Goal: Task Accomplishment & Management: Use online tool/utility

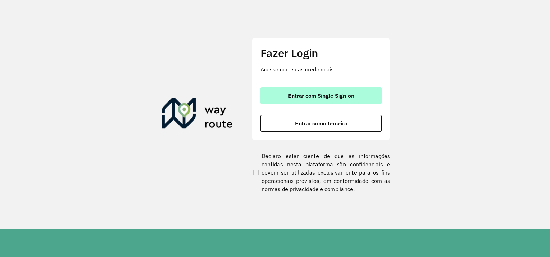
click at [321, 99] on button "Entrar com Single Sign-on" at bounding box center [320, 95] width 121 height 17
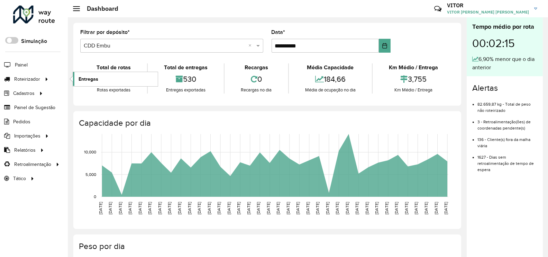
click at [95, 76] on span "Entregas" at bounding box center [88, 78] width 20 height 7
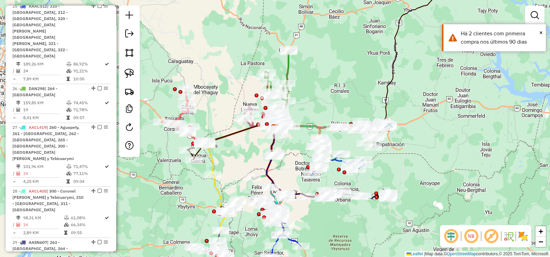
scroll to position [1253, 0]
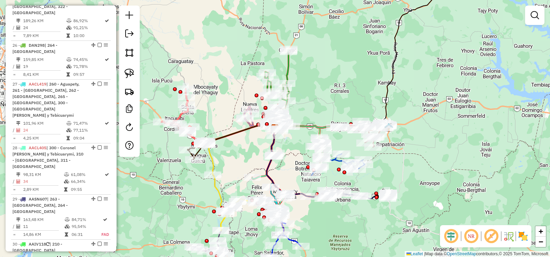
select select "**********"
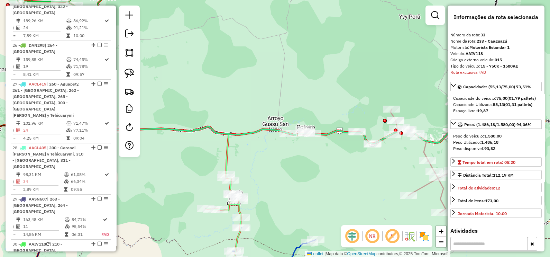
scroll to position [1319, 0]
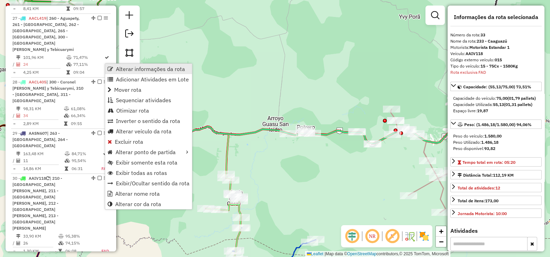
click at [116, 69] on span "Alterar informações da rota" at bounding box center [150, 69] width 69 height 6
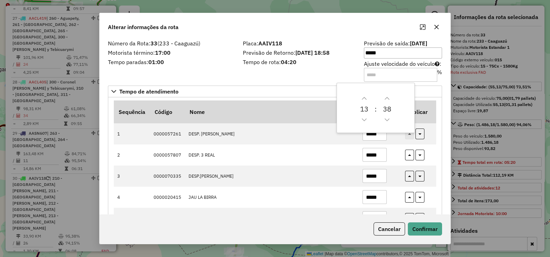
drag, startPoint x: 379, startPoint y: 69, endPoint x: 301, endPoint y: 73, distance: 78.6
click at [301, 73] on div "Número da Rota: 33 (233 - Caaguazú) Motorista término: 17:00 Tempo paradas: 01:…" at bounding box center [275, 60] width 342 height 39
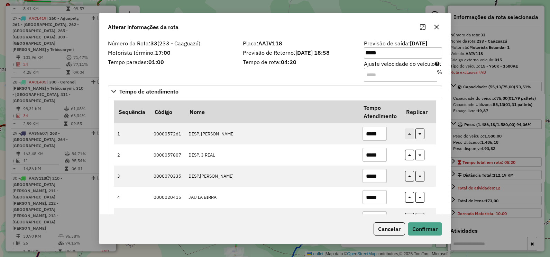
type input "***"
click at [335, 66] on label "Tempo de rota: 04:20" at bounding box center [299, 62] width 113 height 8
click at [435, 228] on button "Confirmar" at bounding box center [425, 228] width 34 height 13
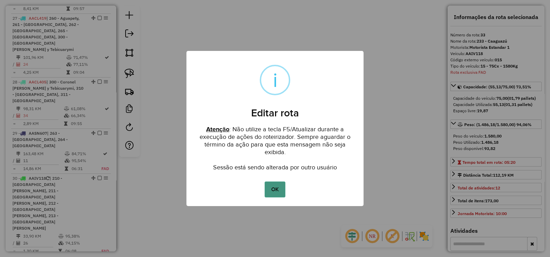
click at [278, 192] on button "OK" at bounding box center [275, 189] width 20 height 16
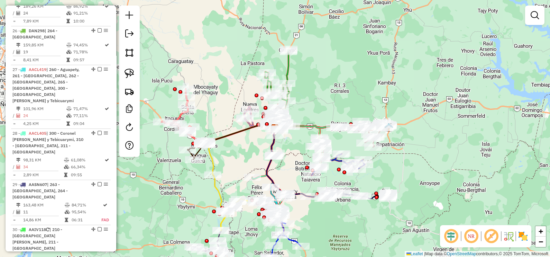
scroll to position [1232, 0]
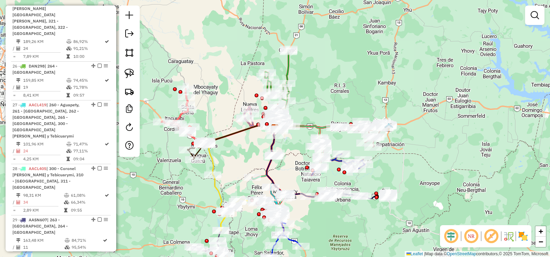
select select "**********"
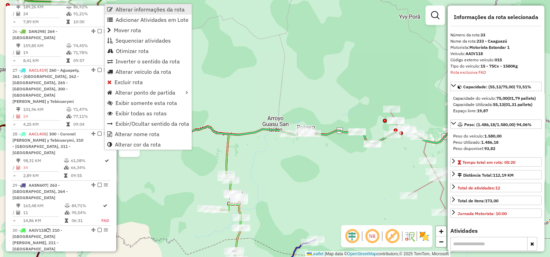
scroll to position [1319, 0]
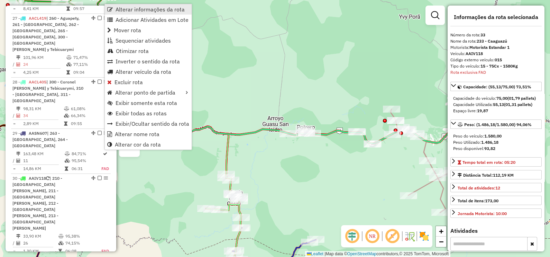
click at [134, 9] on span "Alterar informações da rota" at bounding box center [149, 10] width 69 height 6
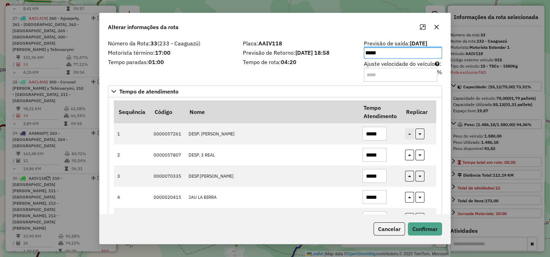
click at [377, 72] on input "Ajuste velocidade do veículo : %" at bounding box center [400, 75] width 73 height 14
type input "***"
click at [427, 230] on button "Confirmar" at bounding box center [425, 228] width 34 height 13
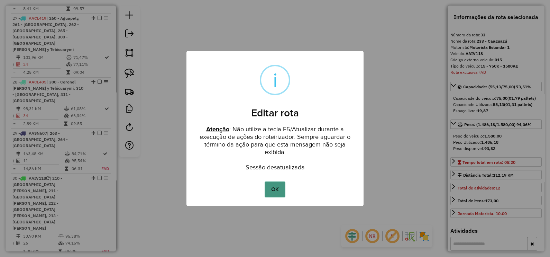
click at [283, 191] on button "OK" at bounding box center [275, 189] width 20 height 16
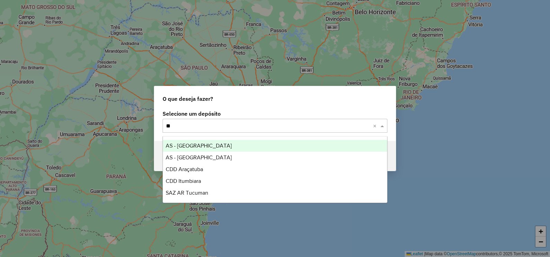
type input "*"
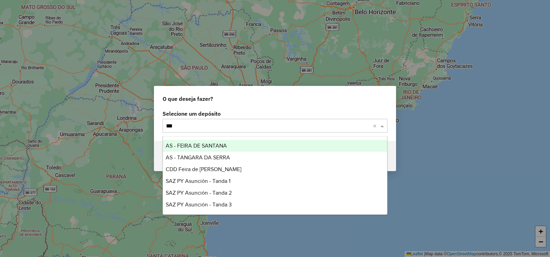
type input "****"
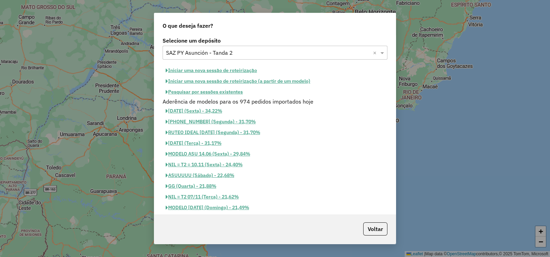
click at [211, 92] on button "Pesquisar por sessões existentes" at bounding box center [204, 91] width 83 height 11
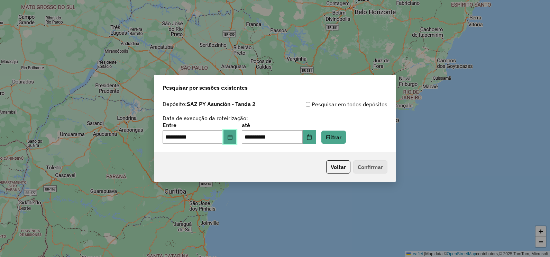
click at [236, 130] on button "Choose Date" at bounding box center [229, 137] width 13 height 14
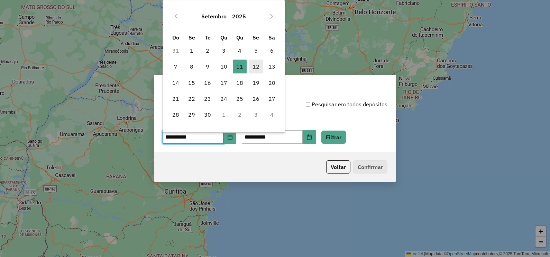
click at [251, 71] on span "12" at bounding box center [256, 66] width 14 height 14
type input "**********"
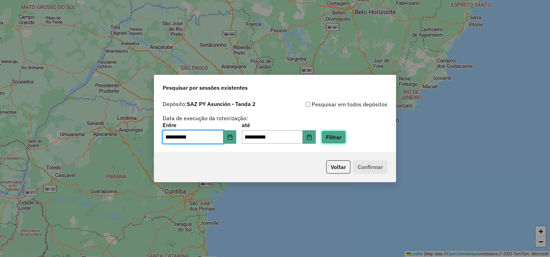
click at [346, 138] on button "Filtrar" at bounding box center [333, 136] width 25 height 13
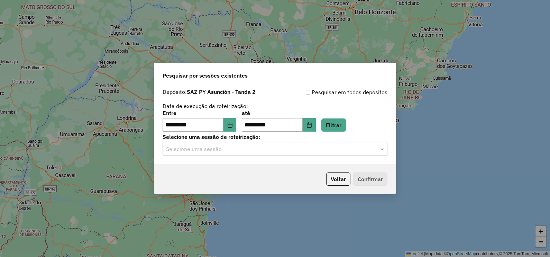
click at [298, 152] on hb-app "**********" at bounding box center [275, 128] width 550 height 257
click at [266, 157] on div "**********" at bounding box center [274, 124] width 241 height 79
click at [237, 150] on input "text" at bounding box center [268, 149] width 204 height 8
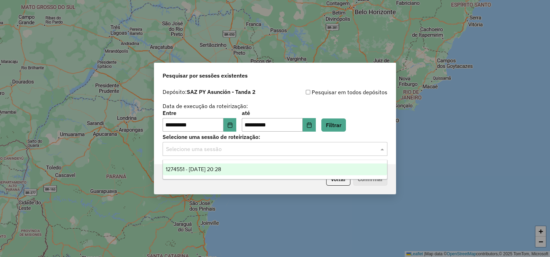
click at [221, 171] on span "1274551 - 12/09/2025 20:28" at bounding box center [193, 169] width 55 height 6
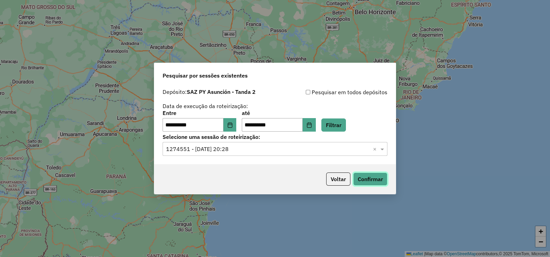
click at [369, 179] on button "Confirmar" at bounding box center [370, 178] width 34 height 13
click at [341, 185] on button "Voltar" at bounding box center [338, 178] width 24 height 13
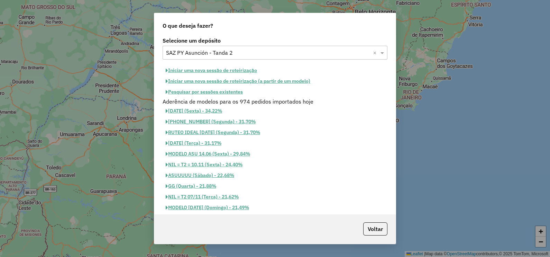
click at [231, 50] on input "text" at bounding box center [268, 53] width 204 height 8
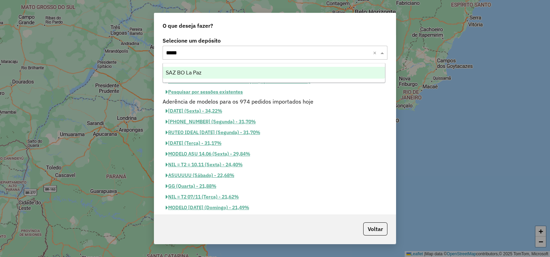
type input "******"
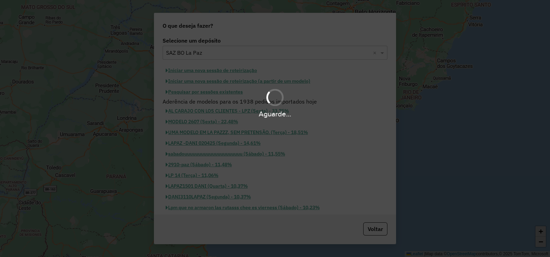
click at [223, 92] on div "Aguarde..." at bounding box center [275, 102] width 550 height 33
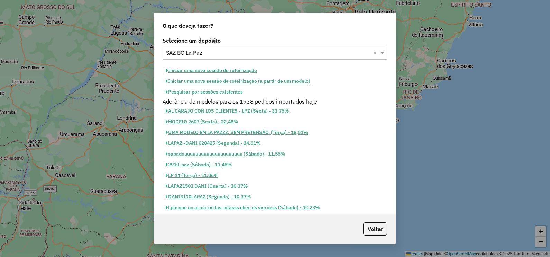
click at [223, 92] on hb-app "Aguarde... Pop-up bloqueado! Seu navegador bloqueou automáticamente a abertura …" at bounding box center [275, 128] width 550 height 257
click at [223, 92] on button "Pesquisar por sessões existentes" at bounding box center [204, 91] width 83 height 11
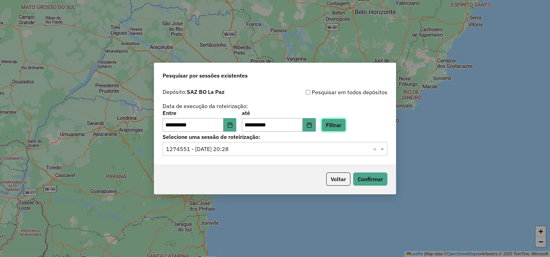
click at [346, 127] on button "Filtrar" at bounding box center [333, 124] width 25 height 13
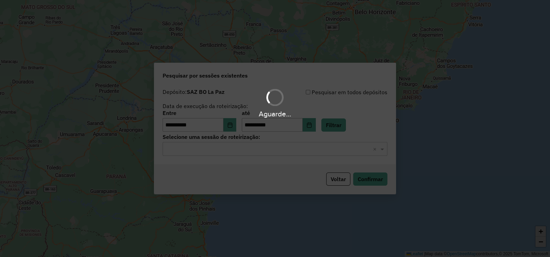
click at [257, 150] on div "Aguarde..." at bounding box center [275, 128] width 550 height 257
click at [255, 151] on input "text" at bounding box center [268, 149] width 204 height 8
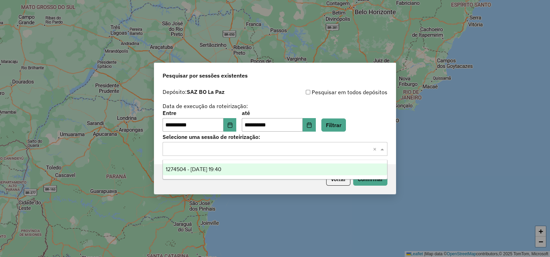
click at [248, 163] on ng-dropdown-panel "1274504 - 12/09/2025 19:40" at bounding box center [275, 169] width 225 height 20
drag, startPoint x: 277, startPoint y: 167, endPoint x: 287, endPoint y: 168, distance: 10.1
click at [277, 167] on div "1274504 - 12/09/2025 19:40" at bounding box center [275, 169] width 224 height 12
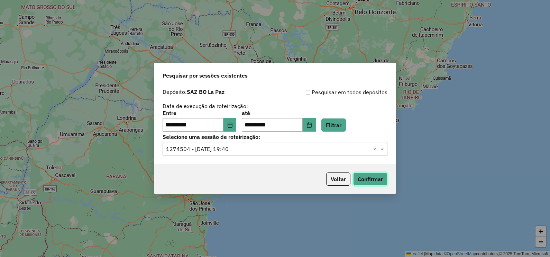
click at [366, 175] on button "Confirmar" at bounding box center [370, 178] width 34 height 13
click at [338, 184] on button "Voltar" at bounding box center [338, 178] width 24 height 13
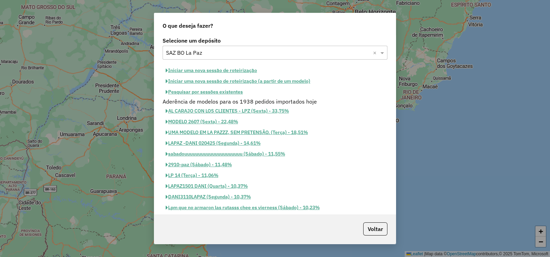
click at [221, 48] on div "Selecione um depósito × SAZ BO La Paz ×" at bounding box center [275, 53] width 225 height 14
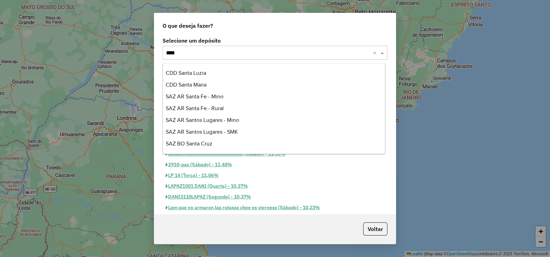
type input "*****"
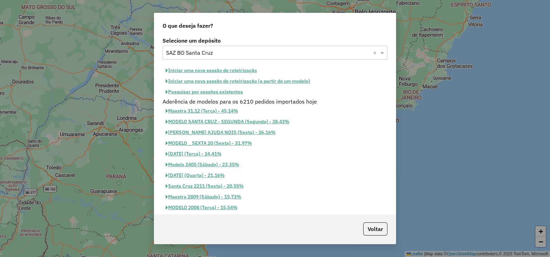
click at [213, 87] on button "Pesquisar por sessões existentes" at bounding box center [204, 91] width 83 height 11
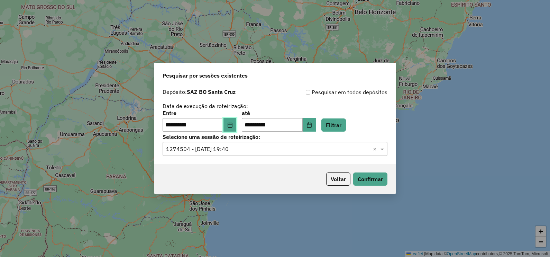
click at [237, 121] on button "Choose Date" at bounding box center [229, 125] width 13 height 14
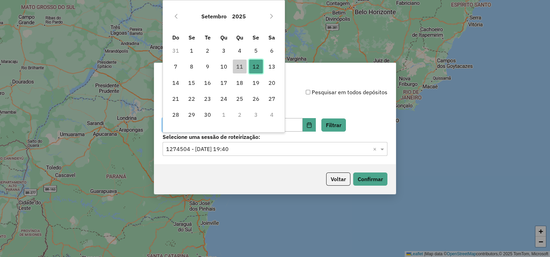
click at [256, 67] on span "12" at bounding box center [256, 66] width 14 height 14
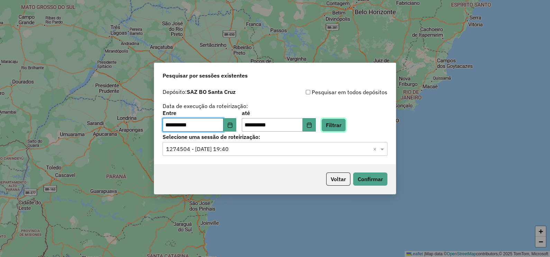
click at [346, 127] on button "Filtrar" at bounding box center [333, 124] width 25 height 13
click at [257, 152] on input "text" at bounding box center [268, 149] width 204 height 8
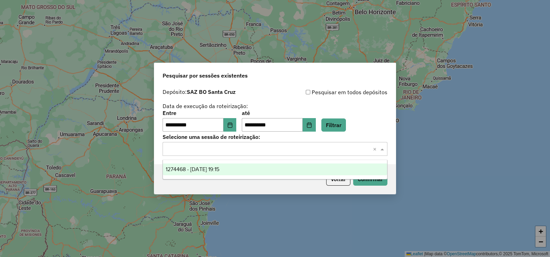
drag, startPoint x: 254, startPoint y: 168, endPoint x: 300, endPoint y: 178, distance: 47.0
click at [255, 168] on div "1274468 - 12/09/2025 19:15" at bounding box center [275, 169] width 224 height 12
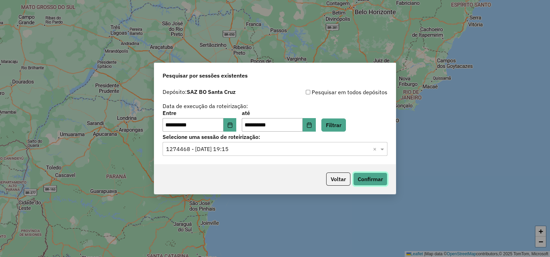
click at [380, 180] on button "Confirmar" at bounding box center [370, 178] width 34 height 13
click at [363, 176] on button "Confirmar" at bounding box center [370, 178] width 34 height 13
click at [370, 182] on button "Confirmar" at bounding box center [370, 178] width 34 height 13
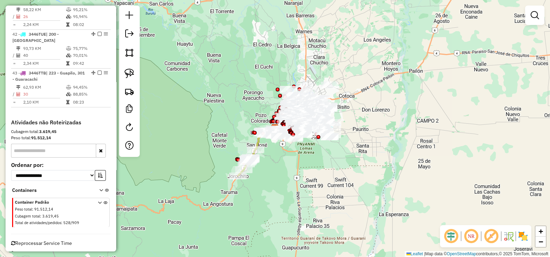
scroll to position [1162, 0]
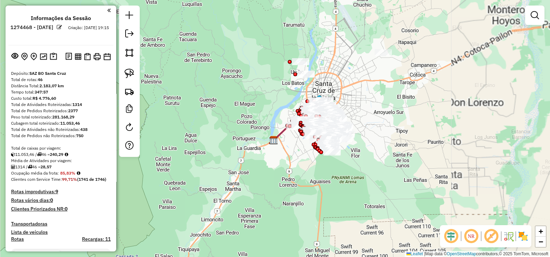
drag, startPoint x: 387, startPoint y: 111, endPoint x: 431, endPoint y: 101, distance: 44.4
click at [431, 101] on div "Janela de atendimento Grade de atendimento Capacidade Transportadoras Veículos …" at bounding box center [275, 128] width 550 height 257
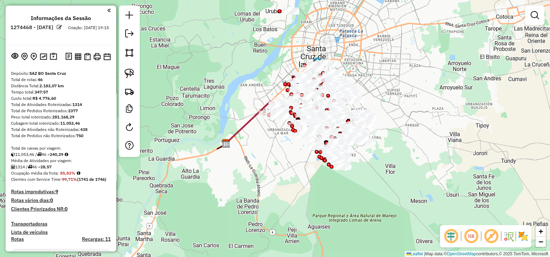
click at [460, 71] on div "Janela de atendimento Grade de atendimento Capacidade Transportadoras Veículos …" at bounding box center [275, 128] width 550 height 257
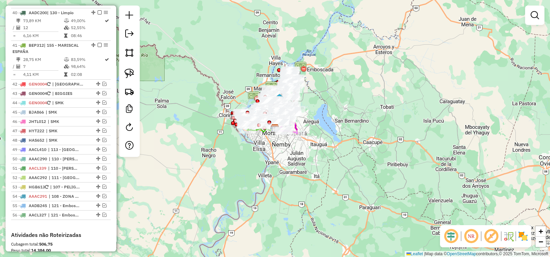
scroll to position [1402, 0]
